Goal: Task Accomplishment & Management: Use online tool/utility

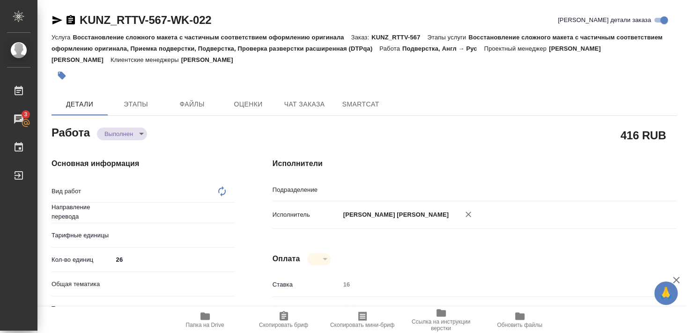
scroll to position [51, 0]
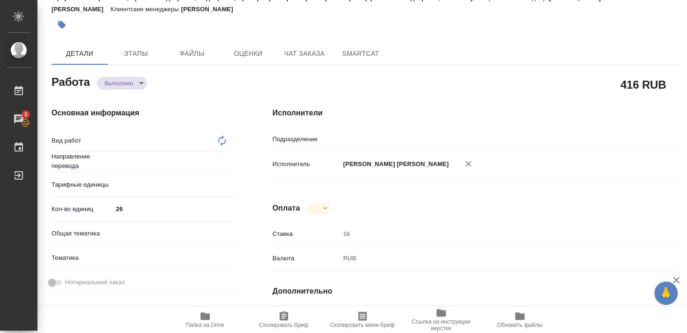
type textarea "x"
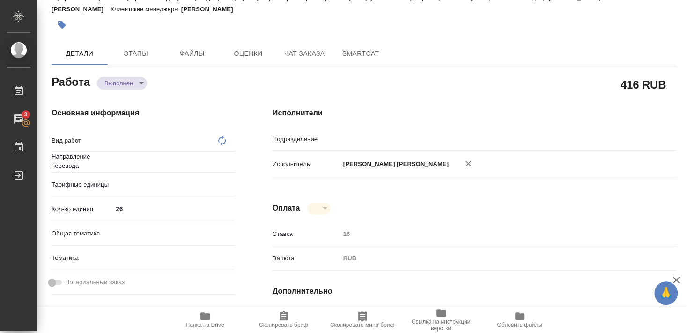
type textarea "x"
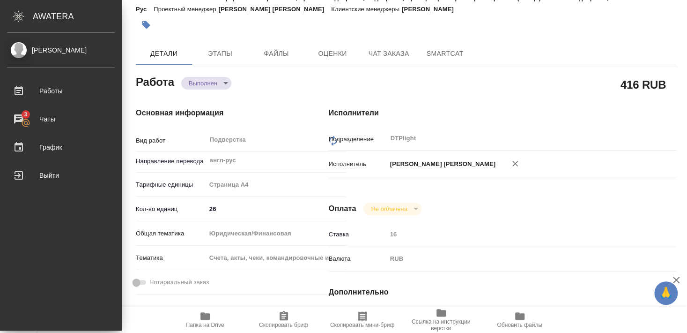
type textarea "Подверстка"
type textarea "x"
type input "англ-рус"
type input "DTPlight"
type textarea "x"
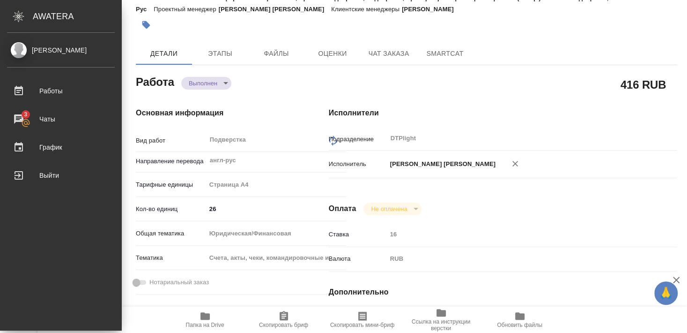
type textarea "x"
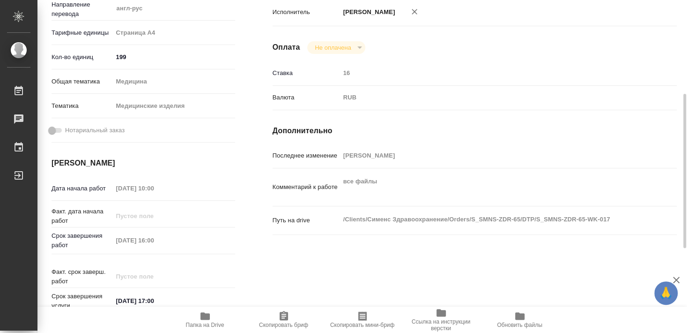
scroll to position [51, 0]
